Goal: Task Accomplishment & Management: Use online tool/utility

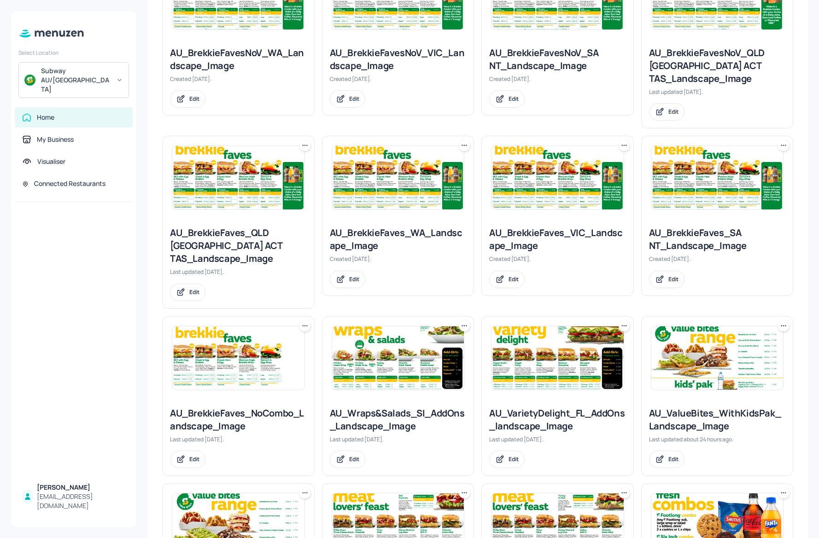
scroll to position [461, 0]
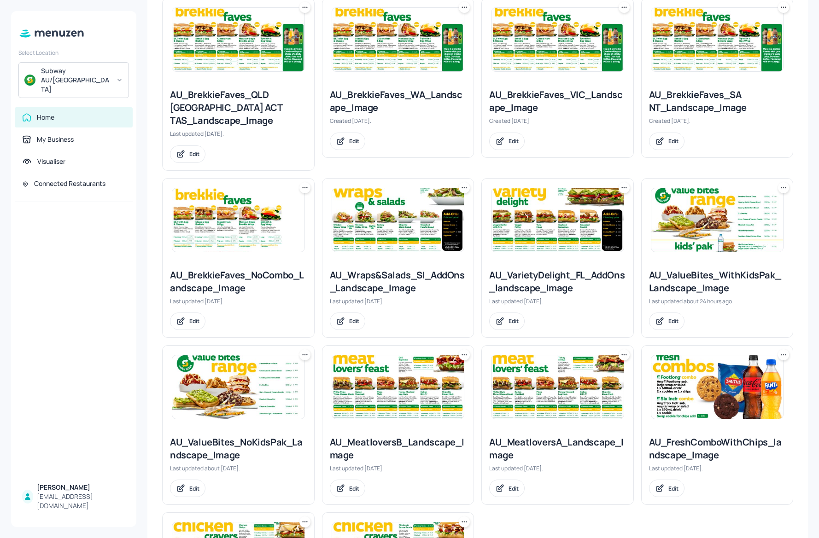
click at [707, 356] on img at bounding box center [717, 388] width 132 height 64
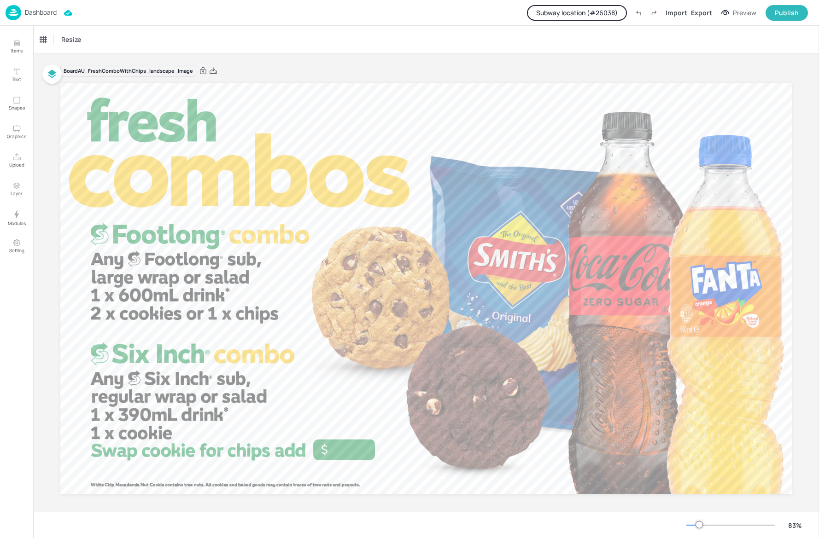
click at [603, 13] on button "Subway location (# 26038 )" at bounding box center [577, 13] width 100 height 16
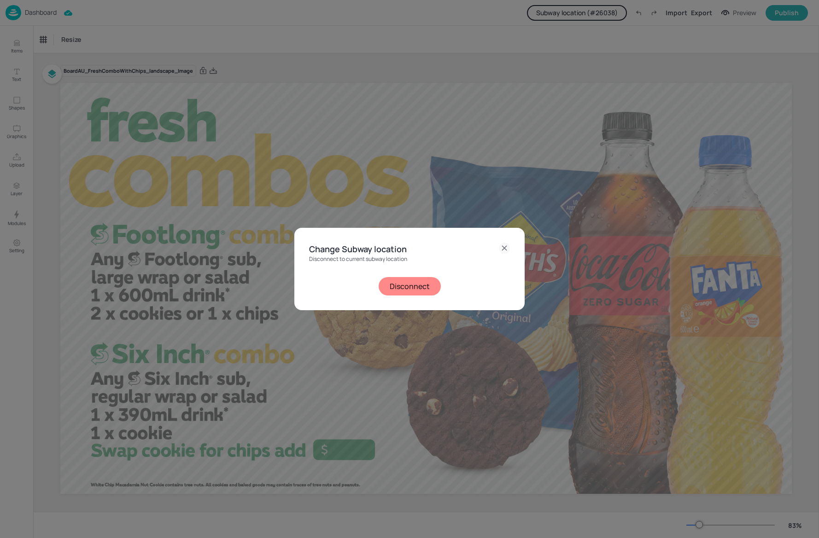
click at [537, 62] on div "Change Subway location Disconnect to current subway location Disconnect" at bounding box center [409, 269] width 819 height 538
